Goal: Information Seeking & Learning: Understand process/instructions

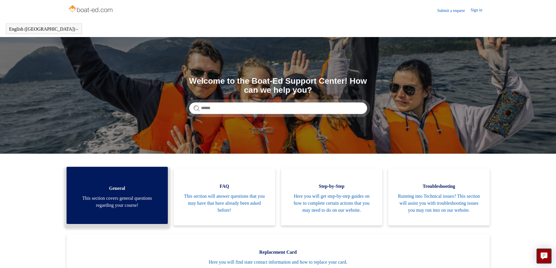
click at [127, 207] on span "This section covers general questions regarding your course!" at bounding box center [117, 202] width 84 height 14
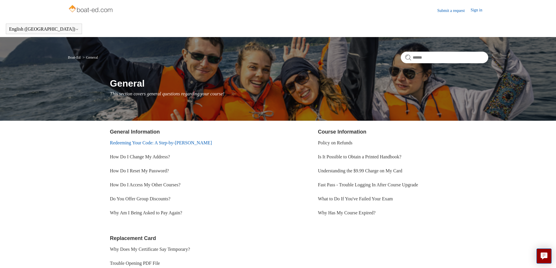
click at [170, 142] on link "Redeeming Your Code: A Step-by-[PERSON_NAME]" at bounding box center [161, 142] width 102 height 5
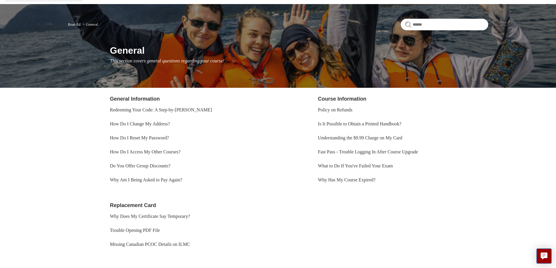
scroll to position [58, 0]
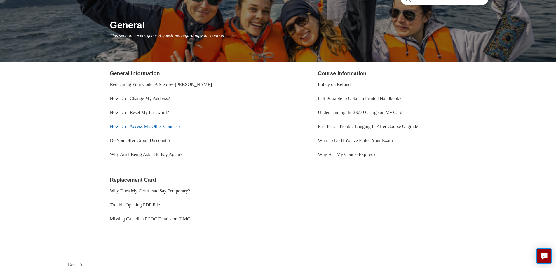
click at [152, 126] on link "How Do I Access My Other Courses?" at bounding box center [145, 126] width 71 height 5
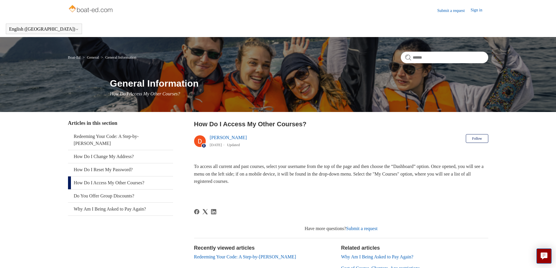
click at [475, 11] on link "Sign in" at bounding box center [480, 10] width 18 height 7
